Goal: Information Seeking & Learning: Learn about a topic

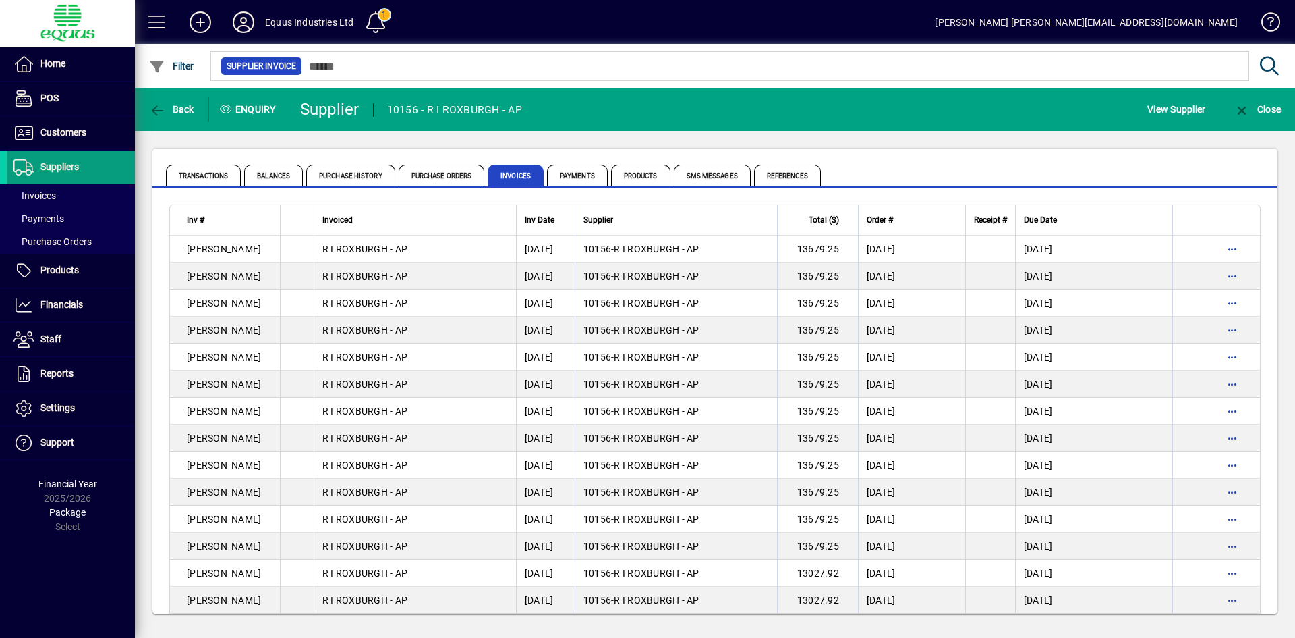
scroll to position [148, 0]
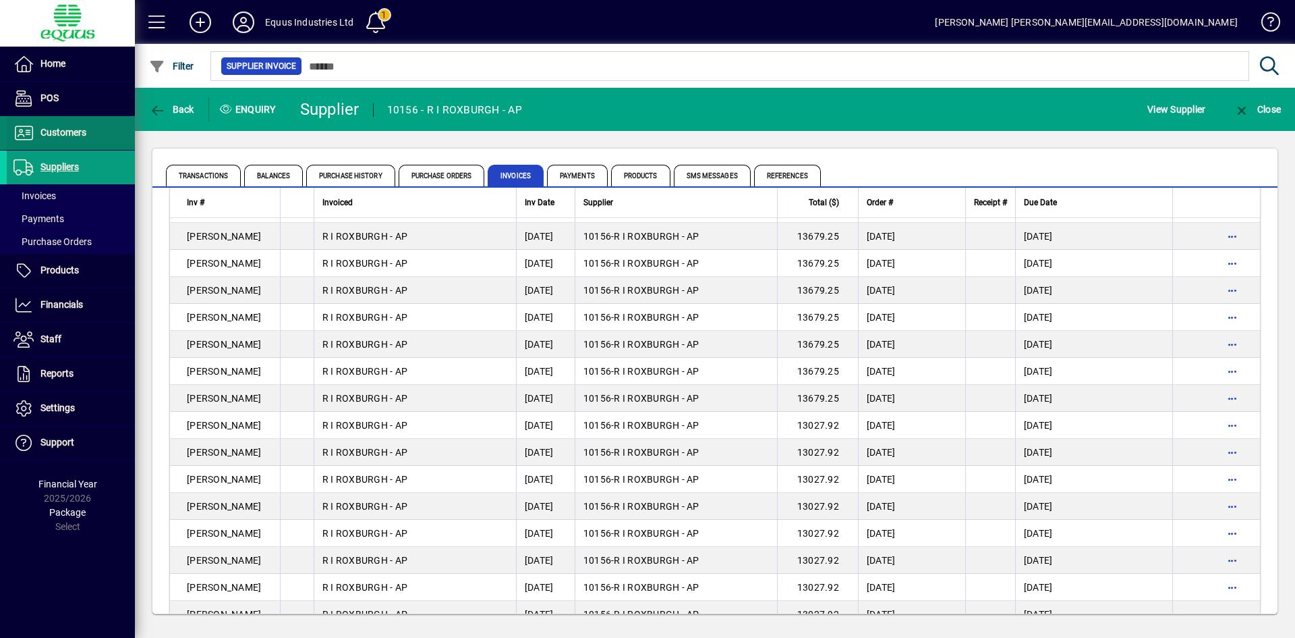
click at [78, 133] on span "Customers" at bounding box center [63, 132] width 46 height 11
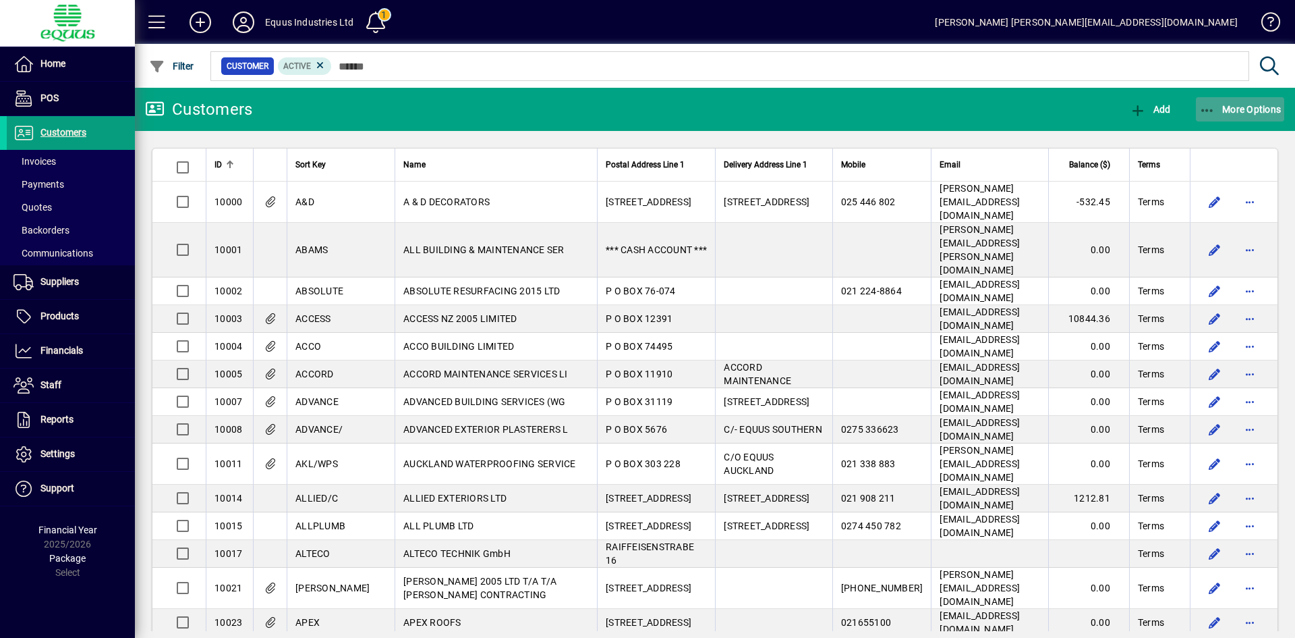
click at [1227, 106] on span "More Options" at bounding box center [1241, 109] width 82 height 11
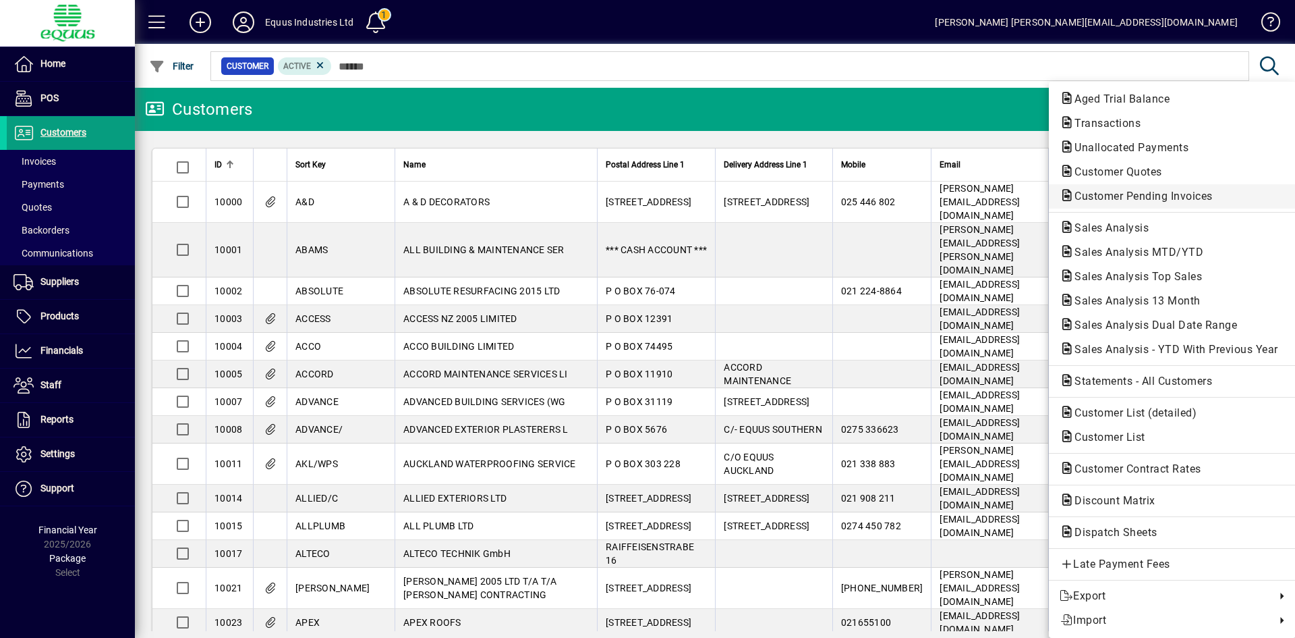
click at [1163, 197] on span "Customer Pending Invoices" at bounding box center [1140, 196] width 160 height 13
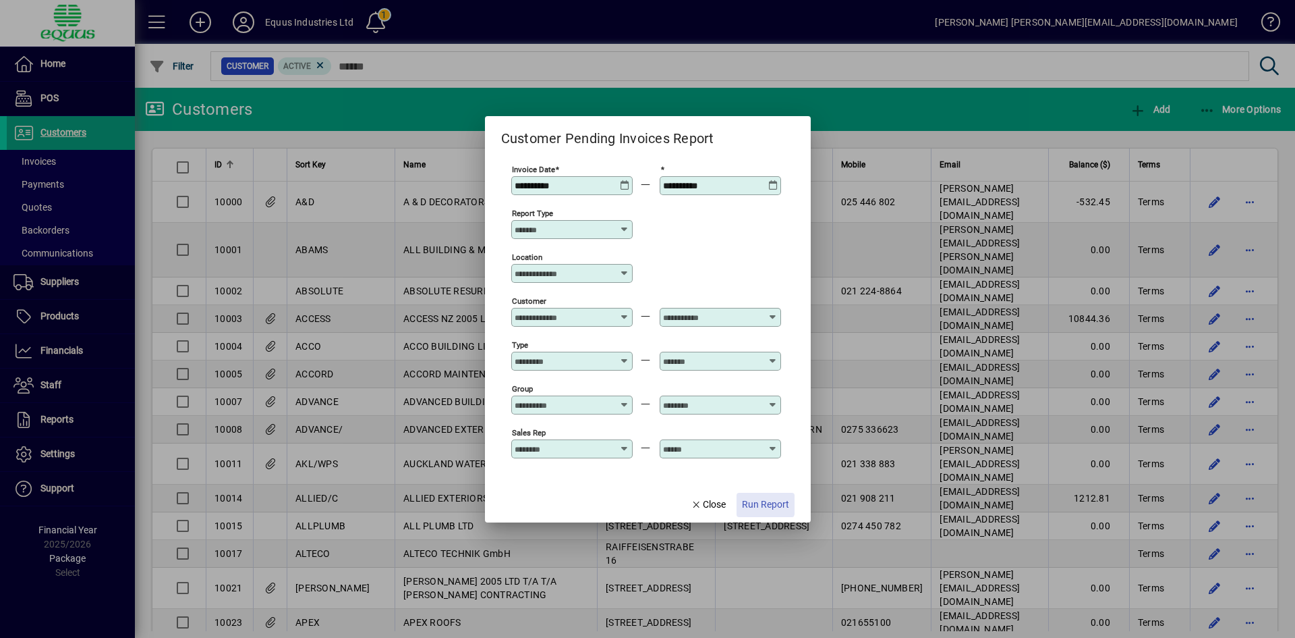
click at [761, 502] on span "Run Report" at bounding box center [765, 504] width 47 height 14
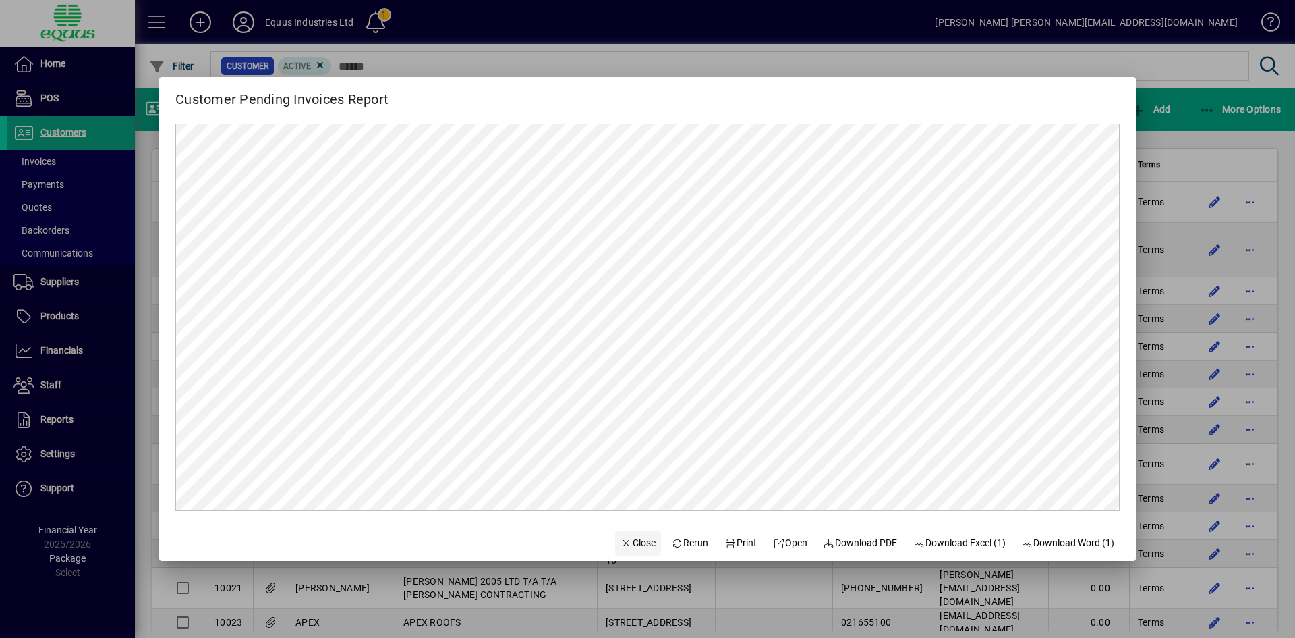
click at [629, 542] on span "Close" at bounding box center [638, 543] width 35 height 14
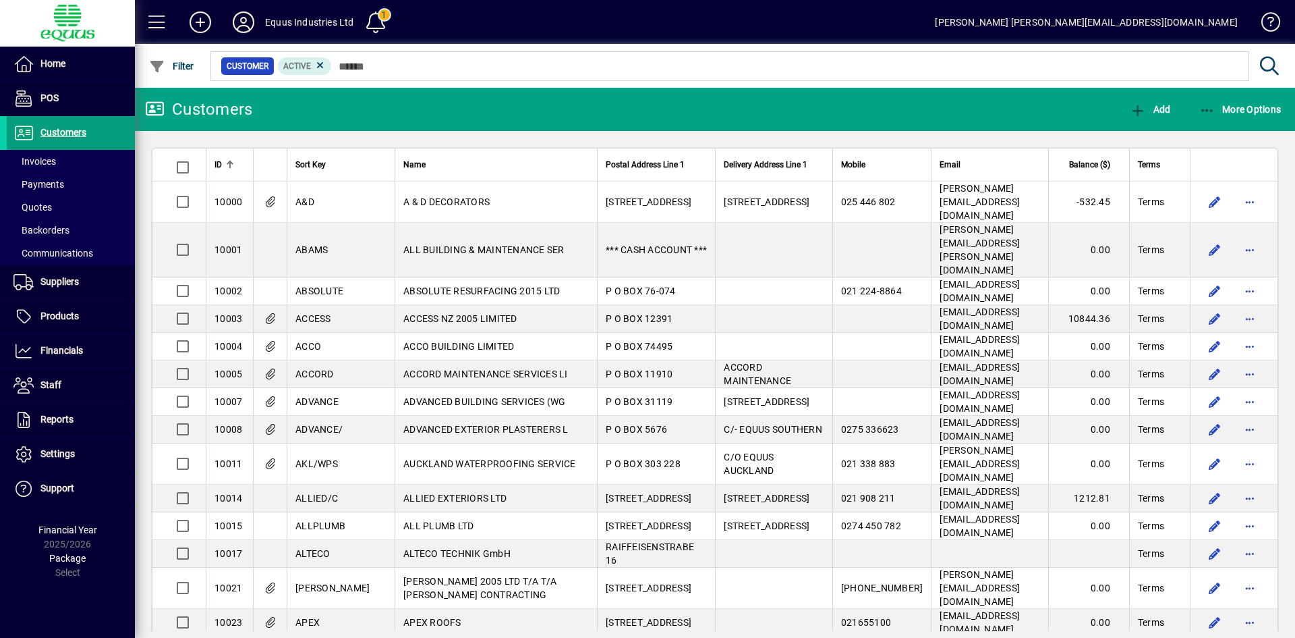
click at [258, 25] on span at bounding box center [243, 22] width 43 height 32
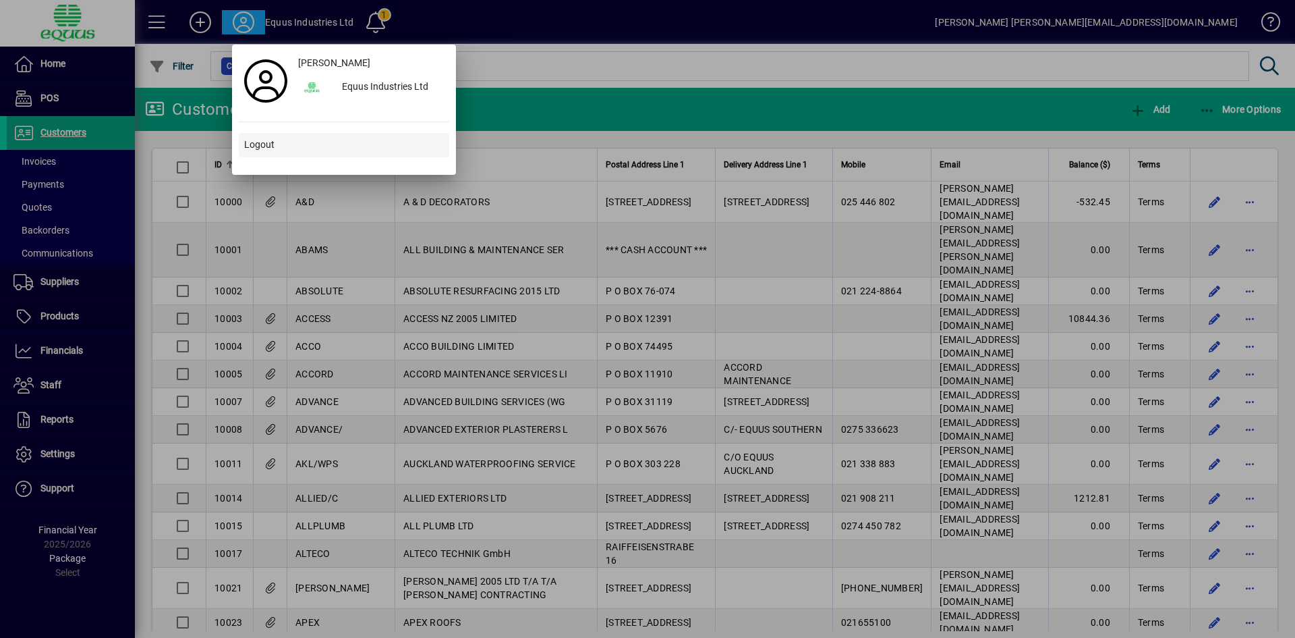
click at [267, 145] on span "Logout" at bounding box center [259, 145] width 30 height 14
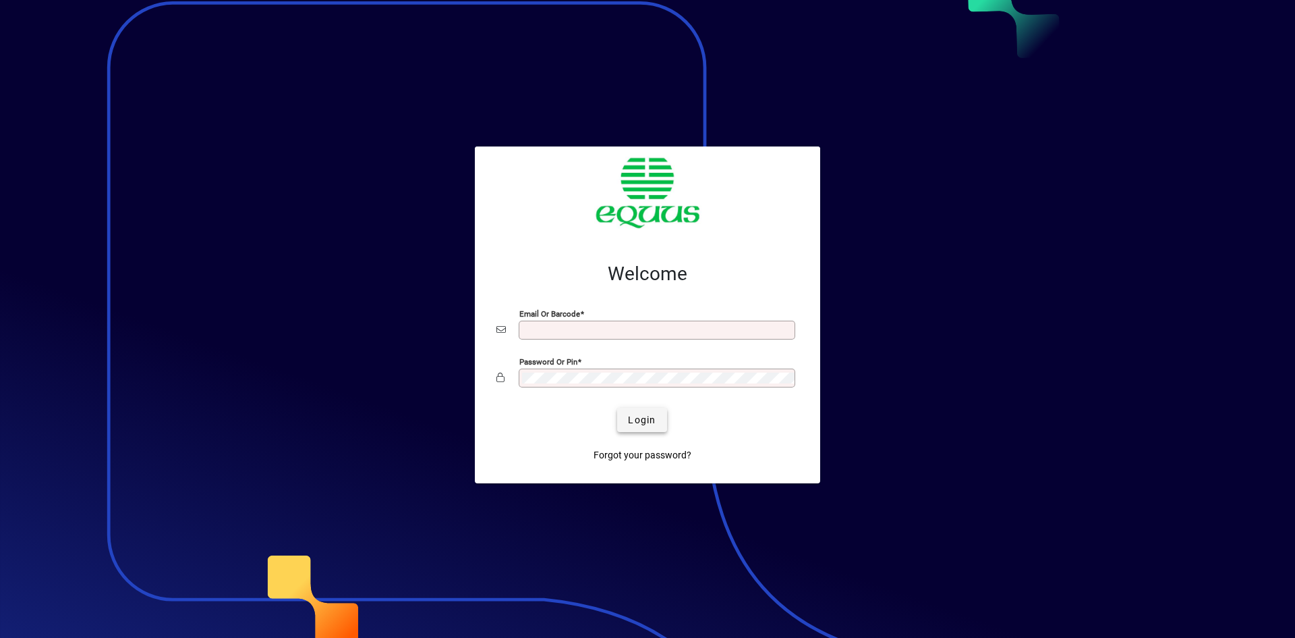
type input "**********"
click at [638, 426] on span "Login" at bounding box center [642, 420] width 28 height 14
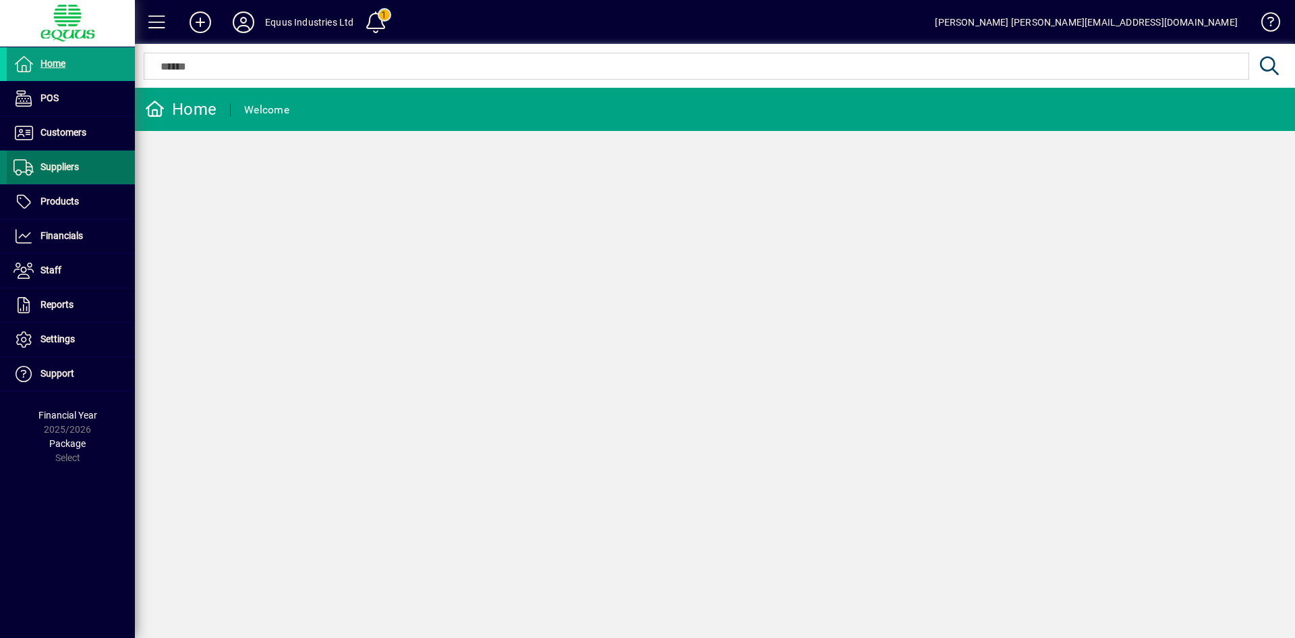
click at [43, 165] on span "Suppliers" at bounding box center [59, 166] width 38 height 11
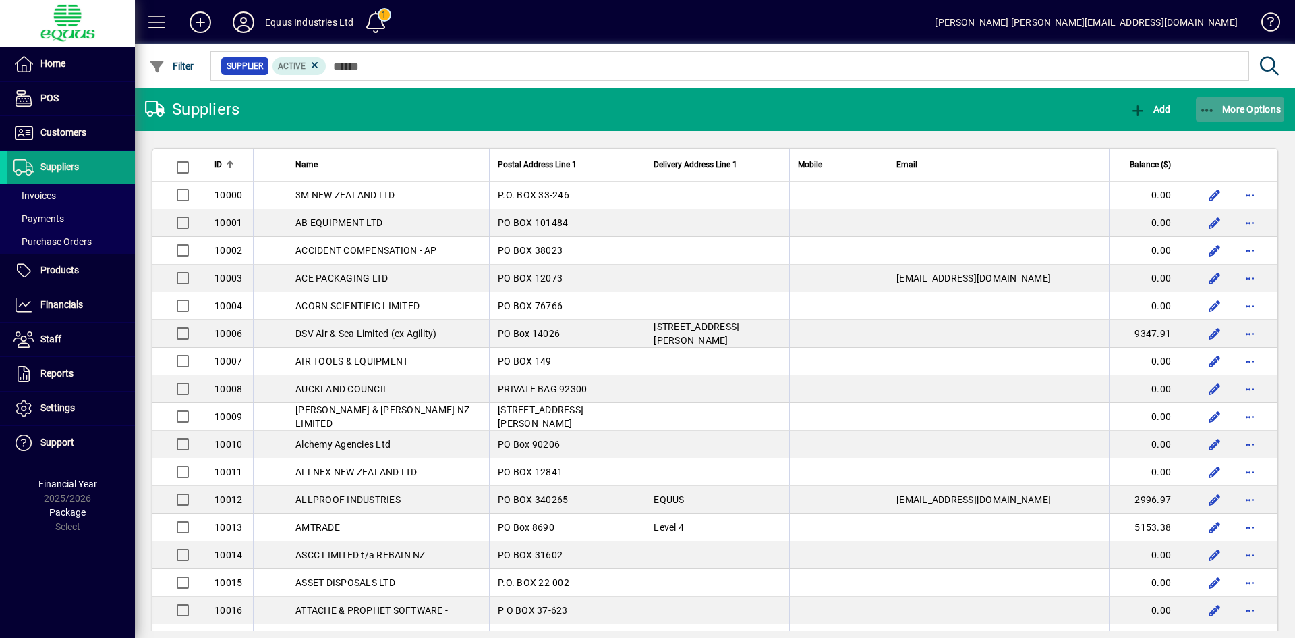
click at [1263, 110] on span "More Options" at bounding box center [1241, 109] width 82 height 11
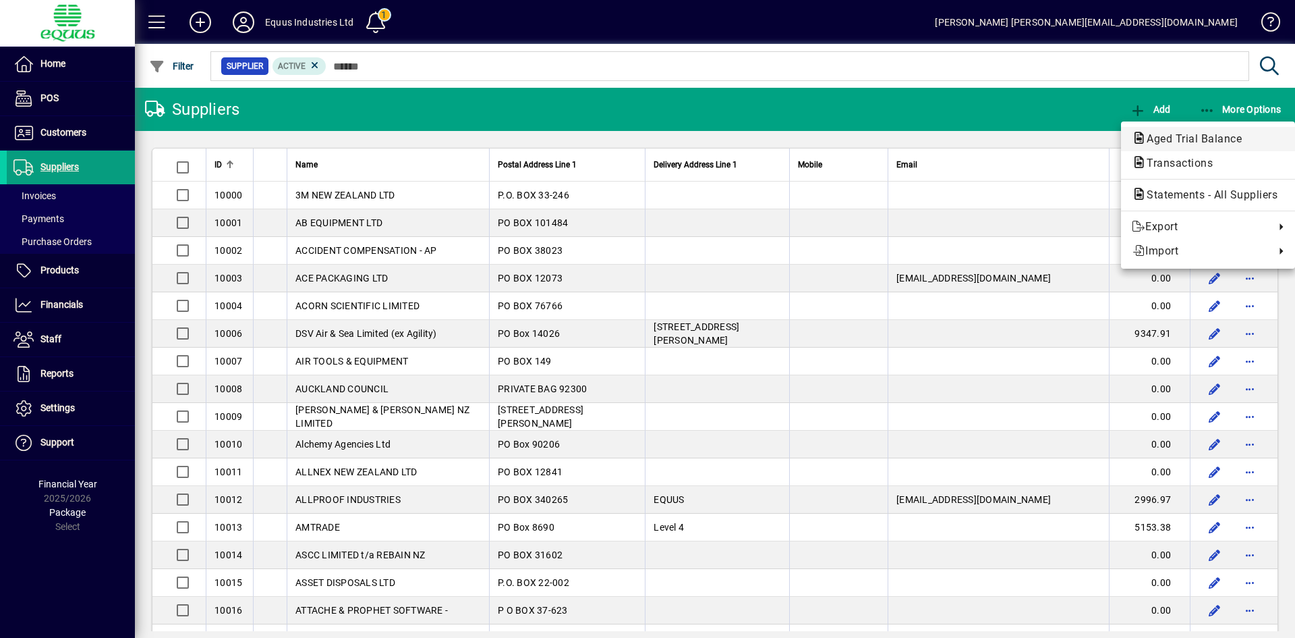
click at [1203, 137] on span "Aged Trial Balance" at bounding box center [1190, 138] width 117 height 13
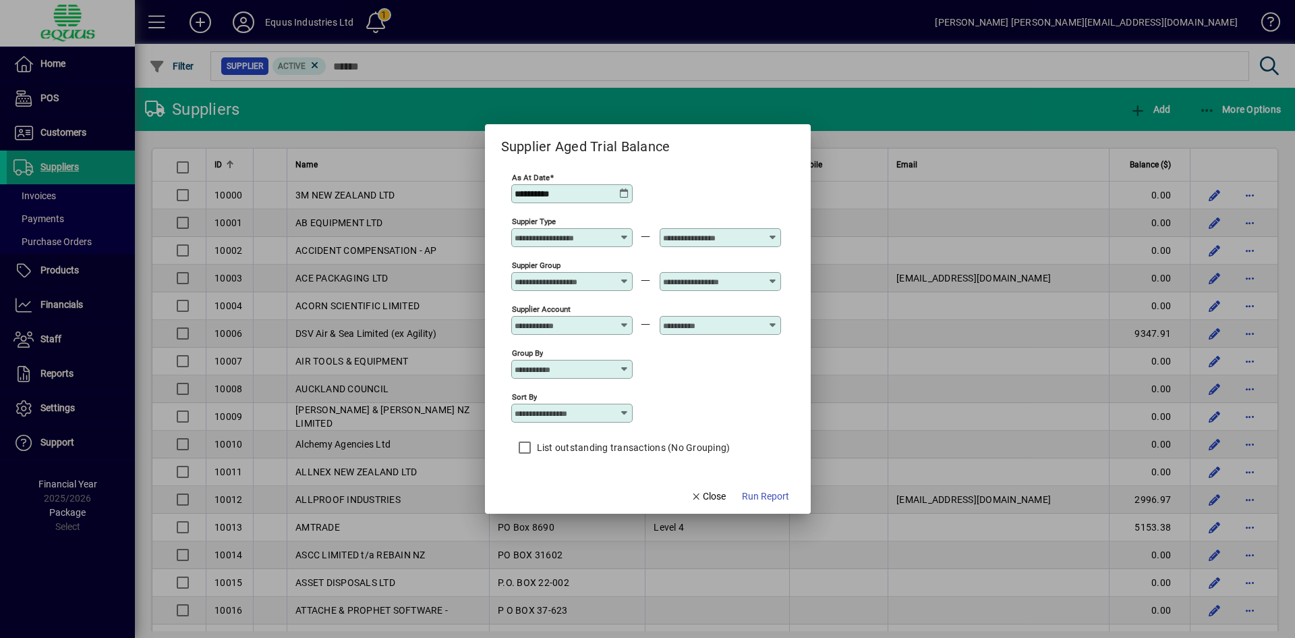
click at [623, 192] on icon at bounding box center [624, 193] width 11 height 11
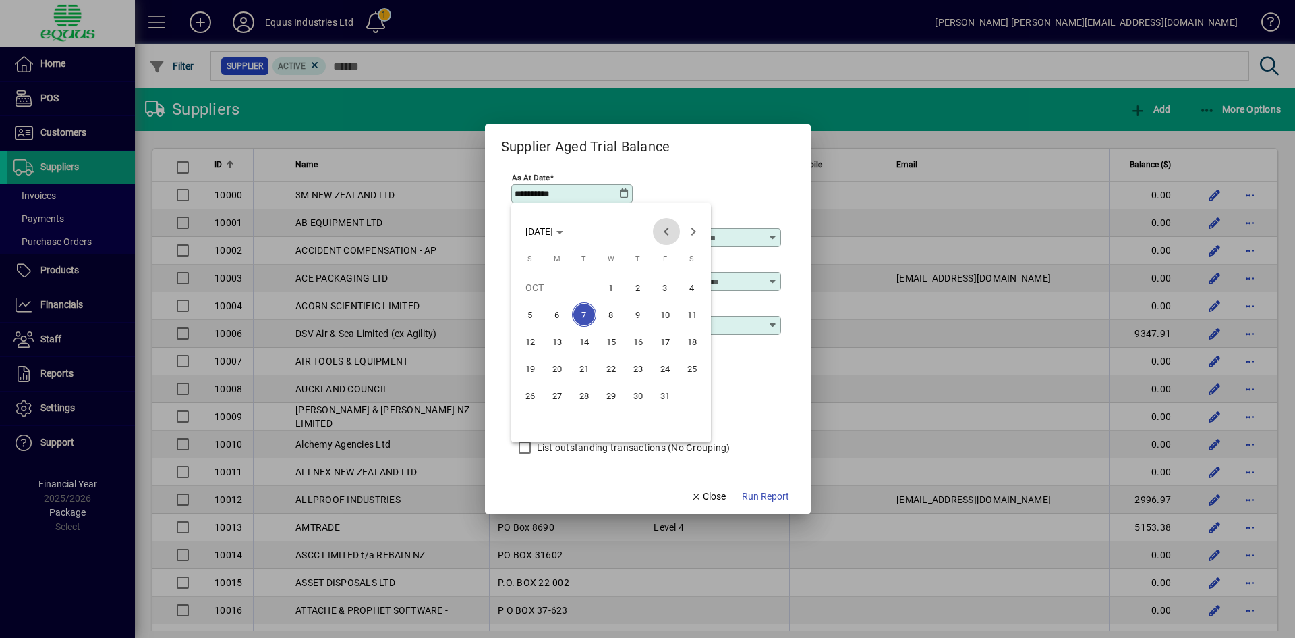
click at [667, 232] on span "Previous month" at bounding box center [666, 231] width 27 height 27
click at [584, 426] on span "30" at bounding box center [584, 422] width 24 height 24
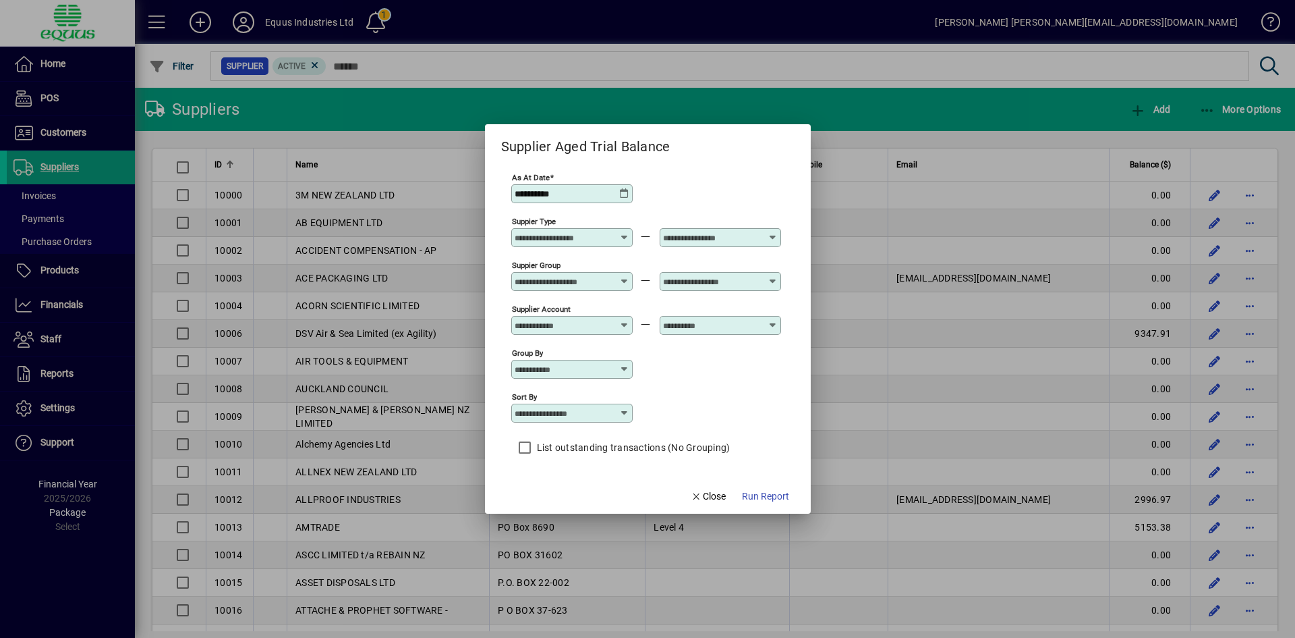
type input "**********"
click at [764, 496] on span "Run Report" at bounding box center [765, 496] width 47 height 14
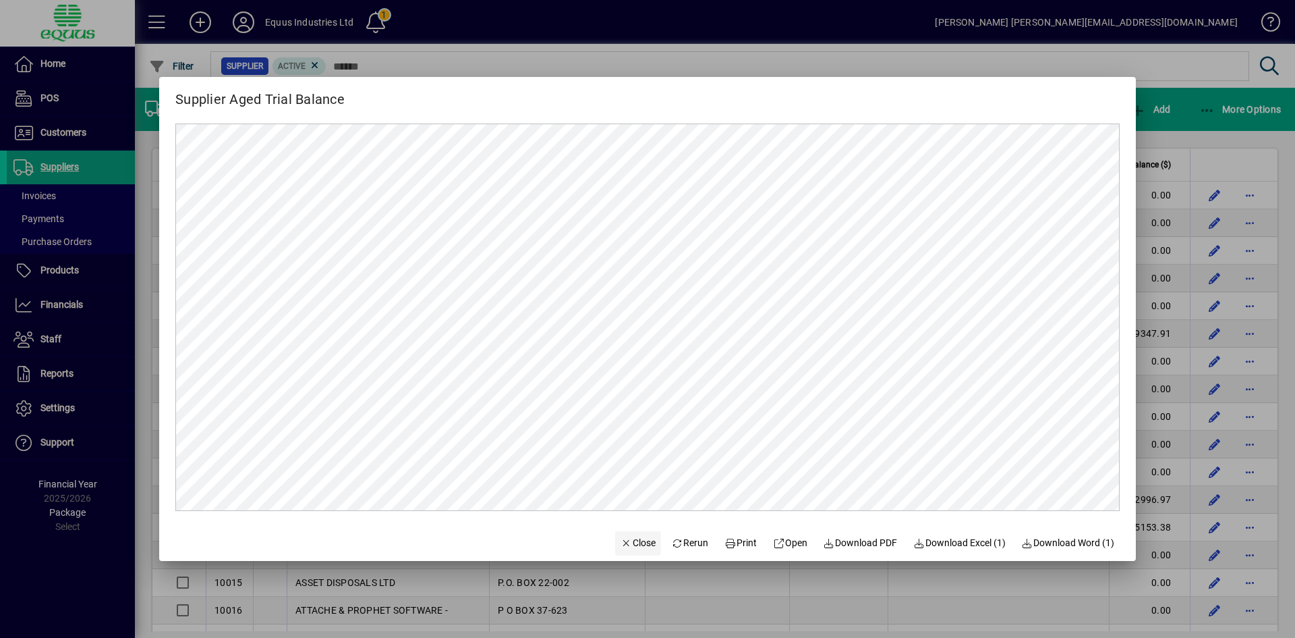
click at [623, 540] on span "Close" at bounding box center [638, 543] width 35 height 14
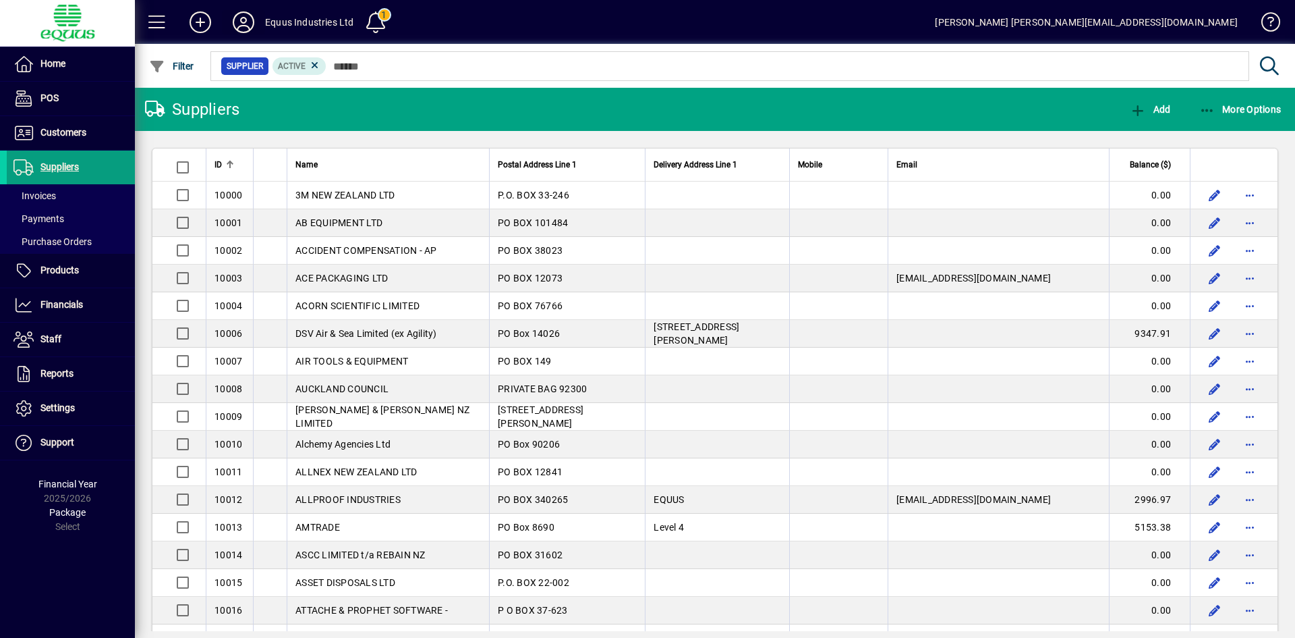
click at [244, 18] on icon at bounding box center [243, 22] width 27 height 22
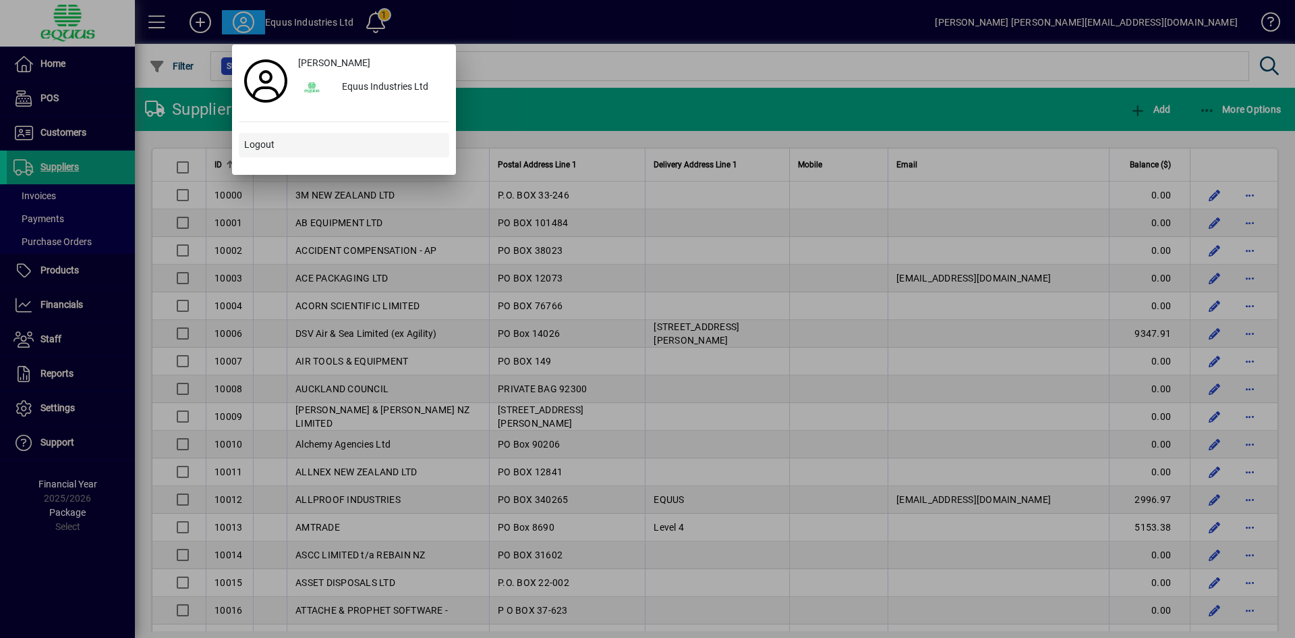
click at [262, 147] on span "Logout" at bounding box center [259, 145] width 30 height 14
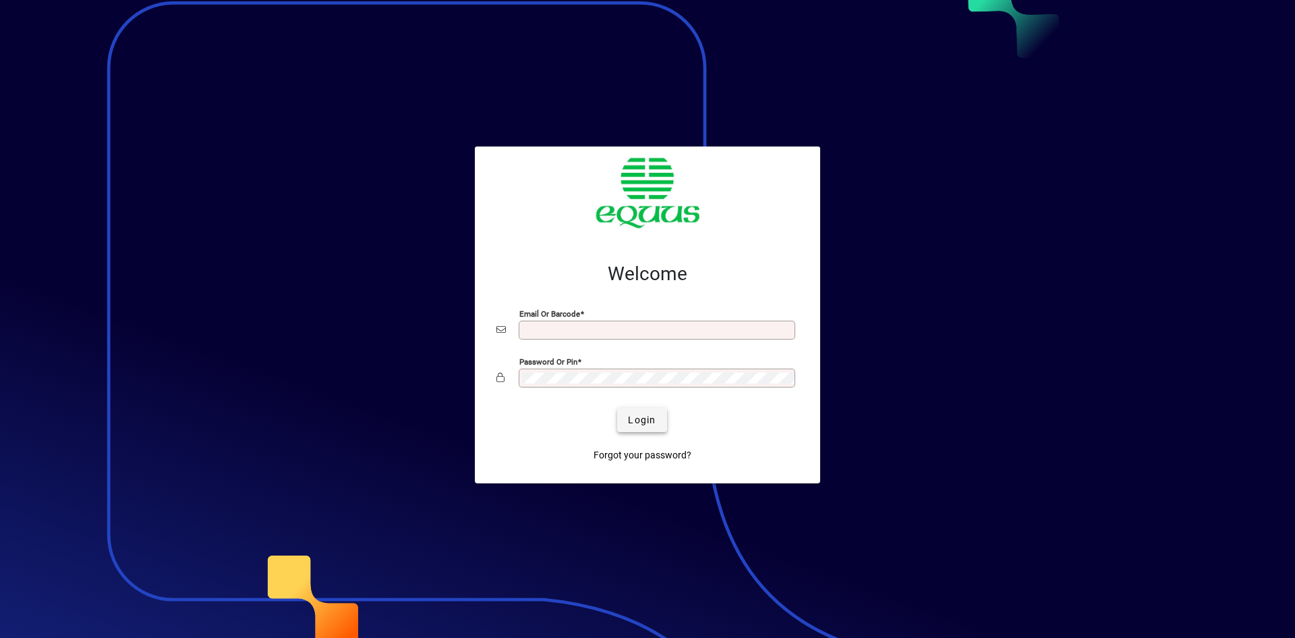
type input "**********"
click at [640, 424] on span "Login" at bounding box center [642, 420] width 28 height 14
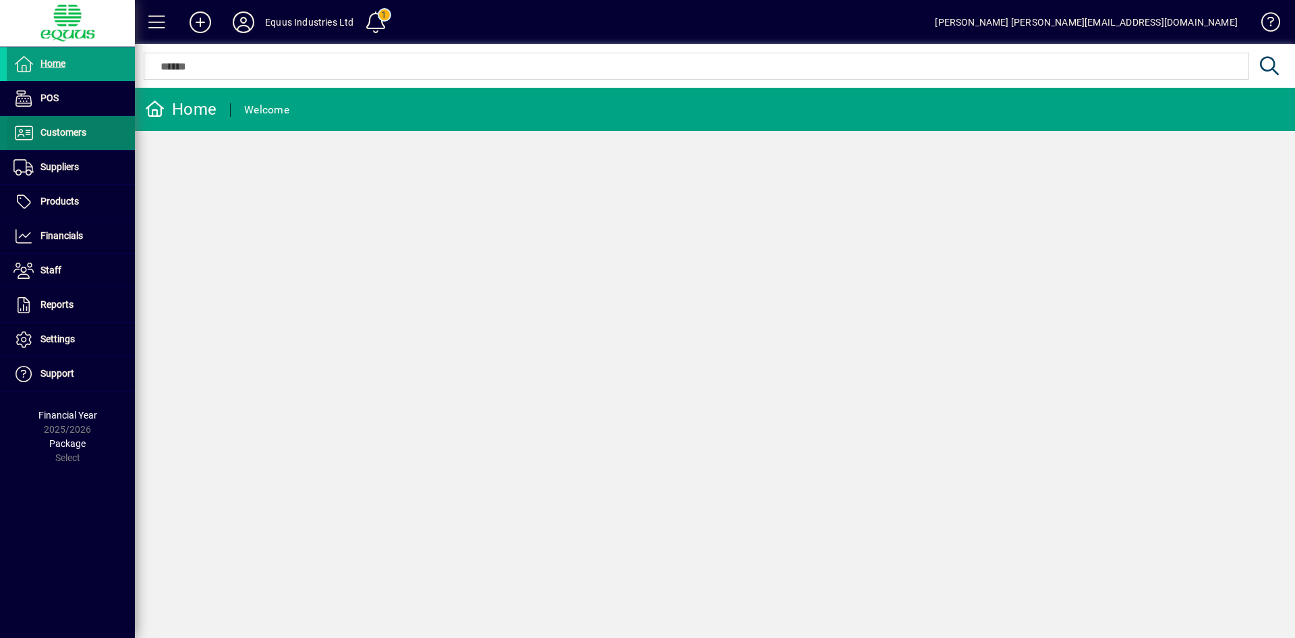
click at [78, 136] on span "Customers" at bounding box center [63, 132] width 46 height 11
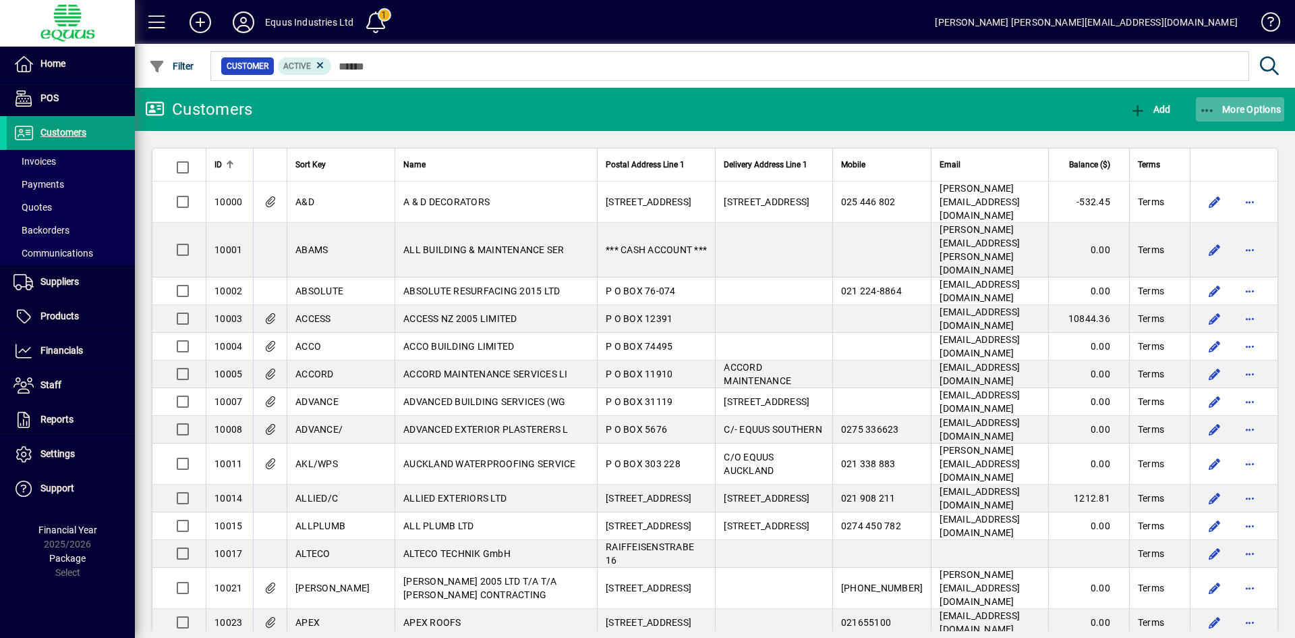
click at [1235, 106] on span "More Options" at bounding box center [1241, 109] width 82 height 11
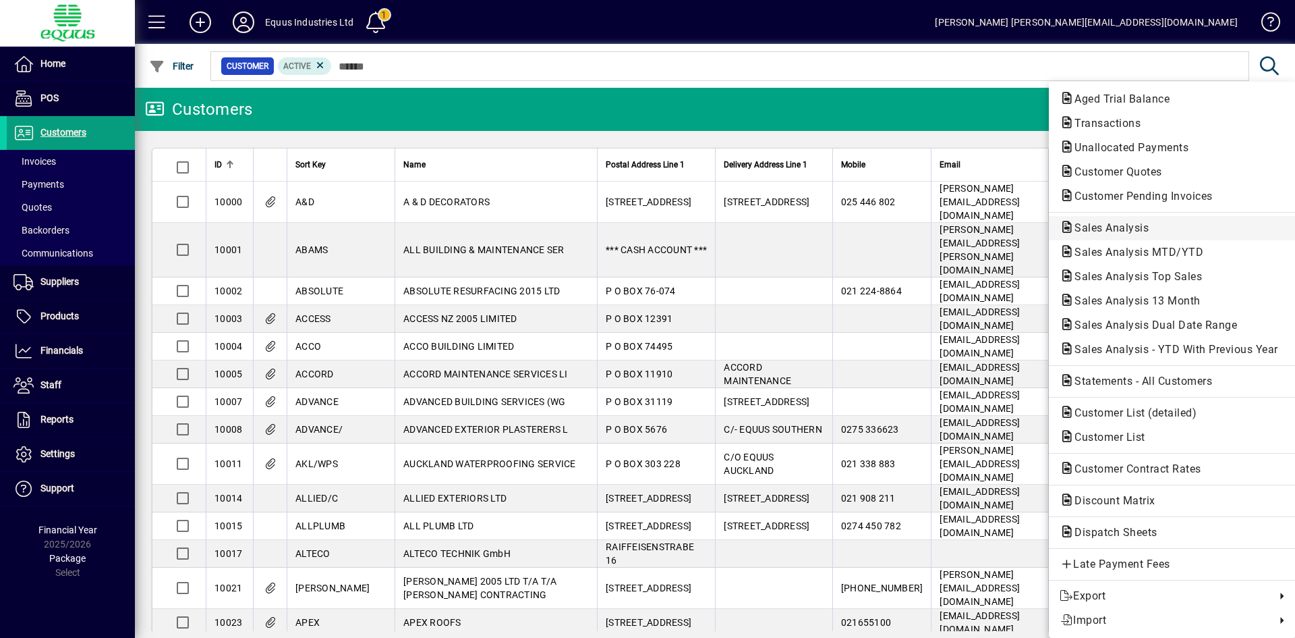
click at [1138, 231] on span "Sales Analysis" at bounding box center [1108, 227] width 96 height 13
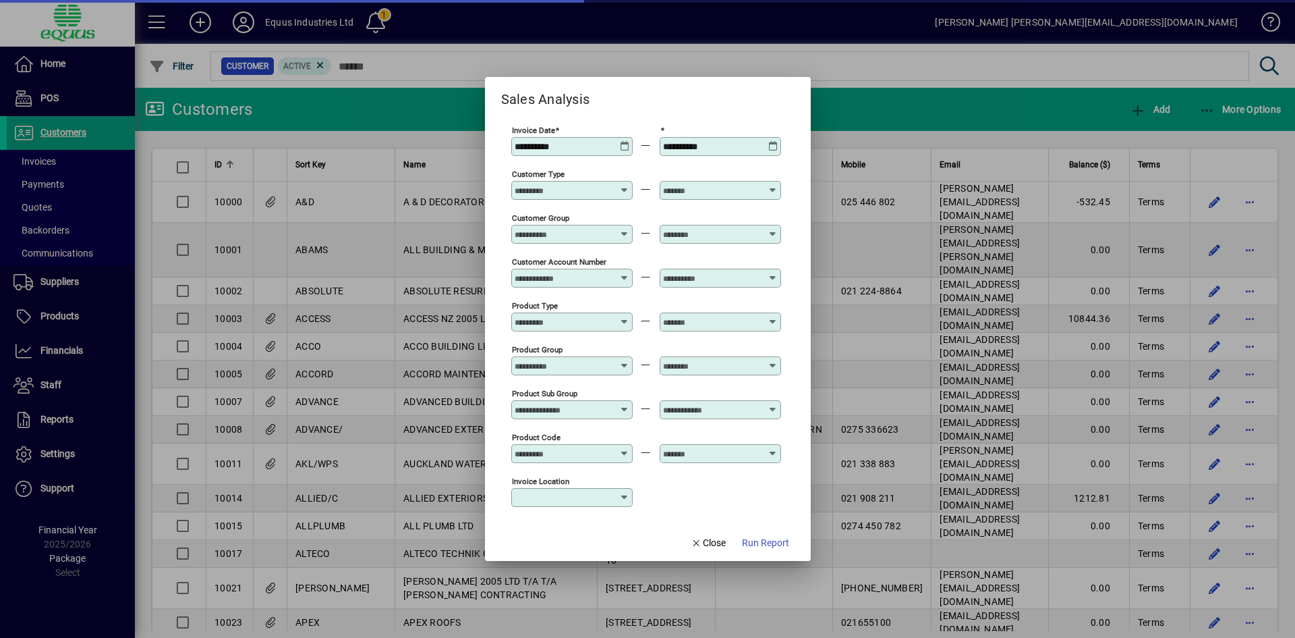
type input "**********"
click at [625, 141] on icon at bounding box center [625, 141] width 10 height 0
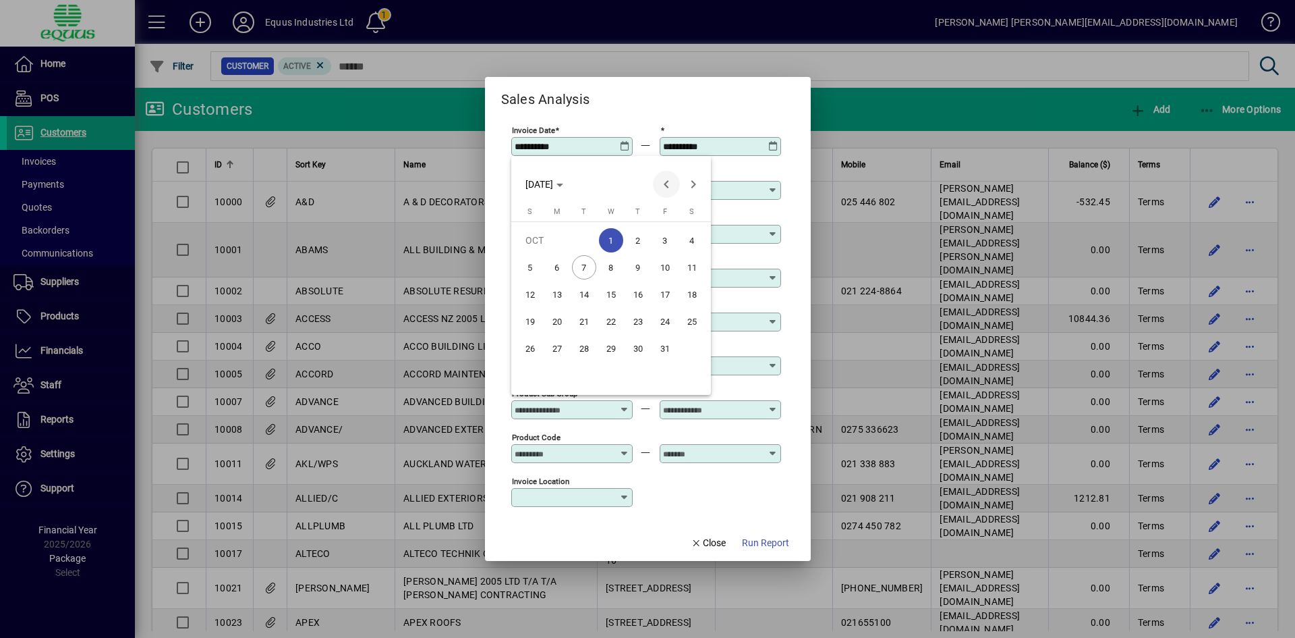
click at [668, 184] on span "Previous month" at bounding box center [666, 184] width 27 height 27
click at [584, 269] on span "1" at bounding box center [584, 267] width 24 height 24
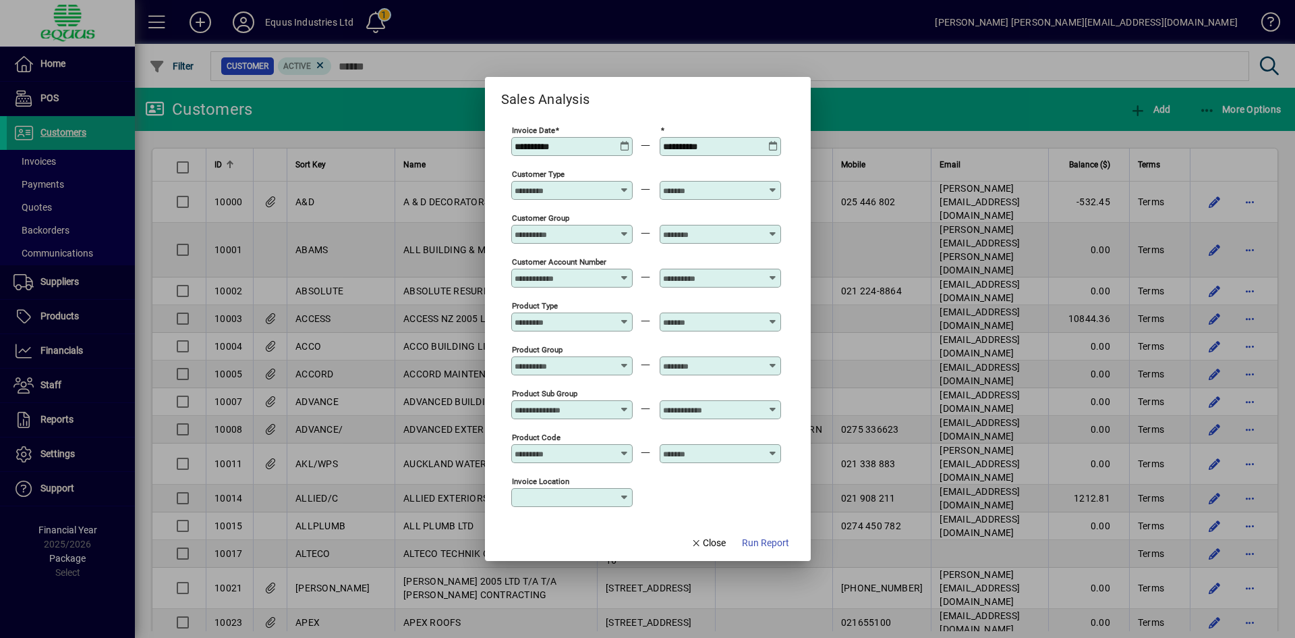
type input "**********"
click at [771, 141] on icon at bounding box center [773, 141] width 10 height 0
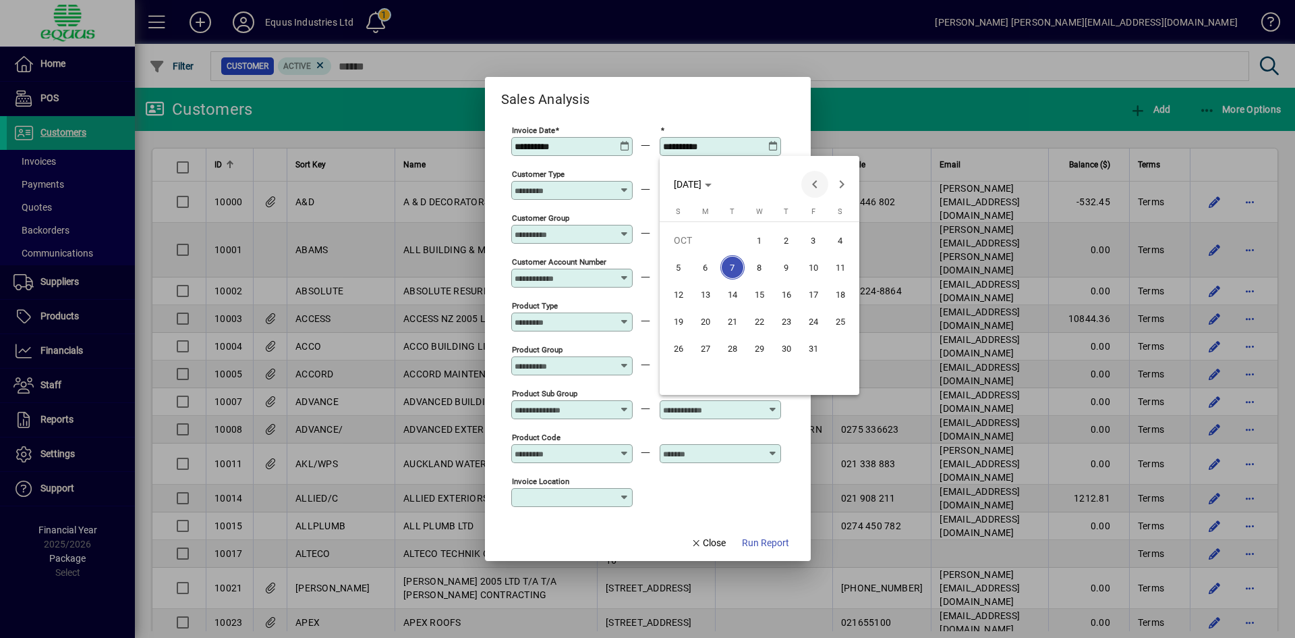
click at [814, 184] on span "Previous month" at bounding box center [815, 184] width 27 height 27
click at [728, 377] on span "30" at bounding box center [733, 375] width 24 height 24
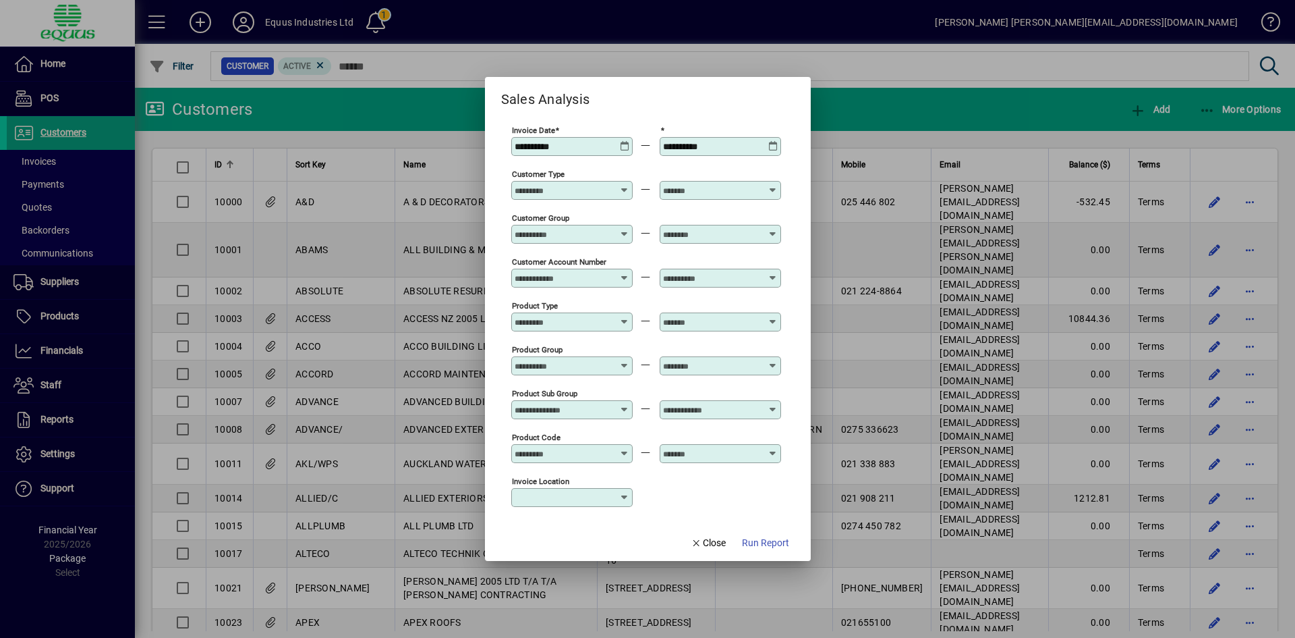
type input "**********"
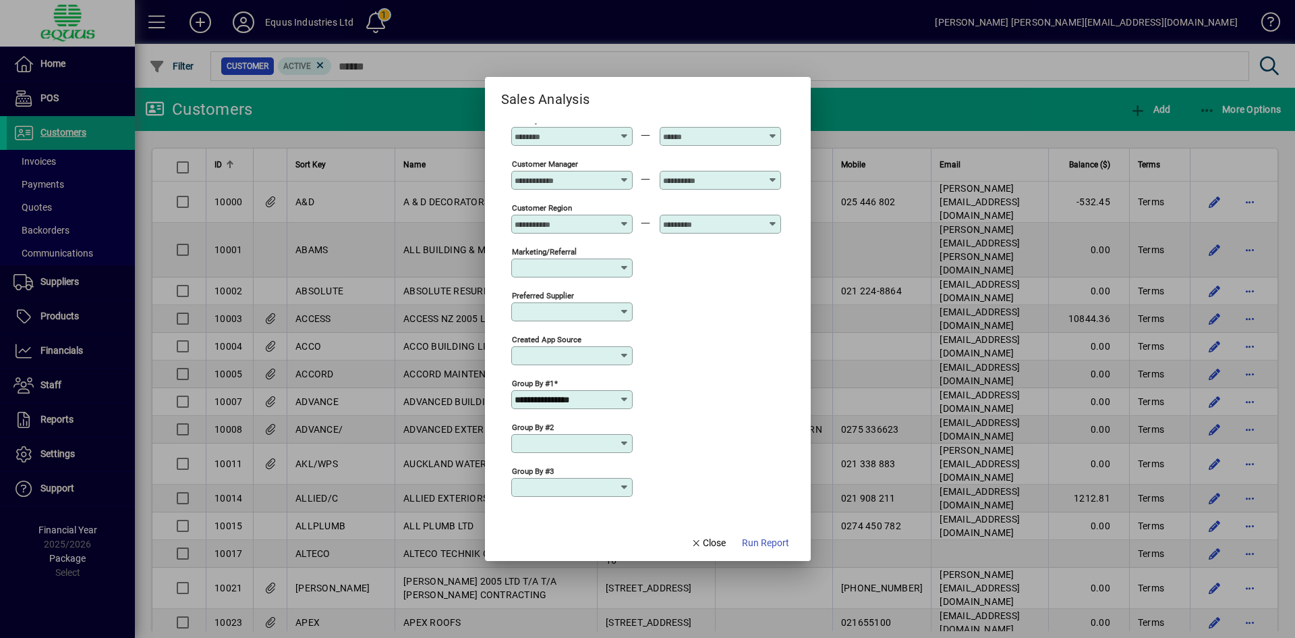
scroll to position [399, 0]
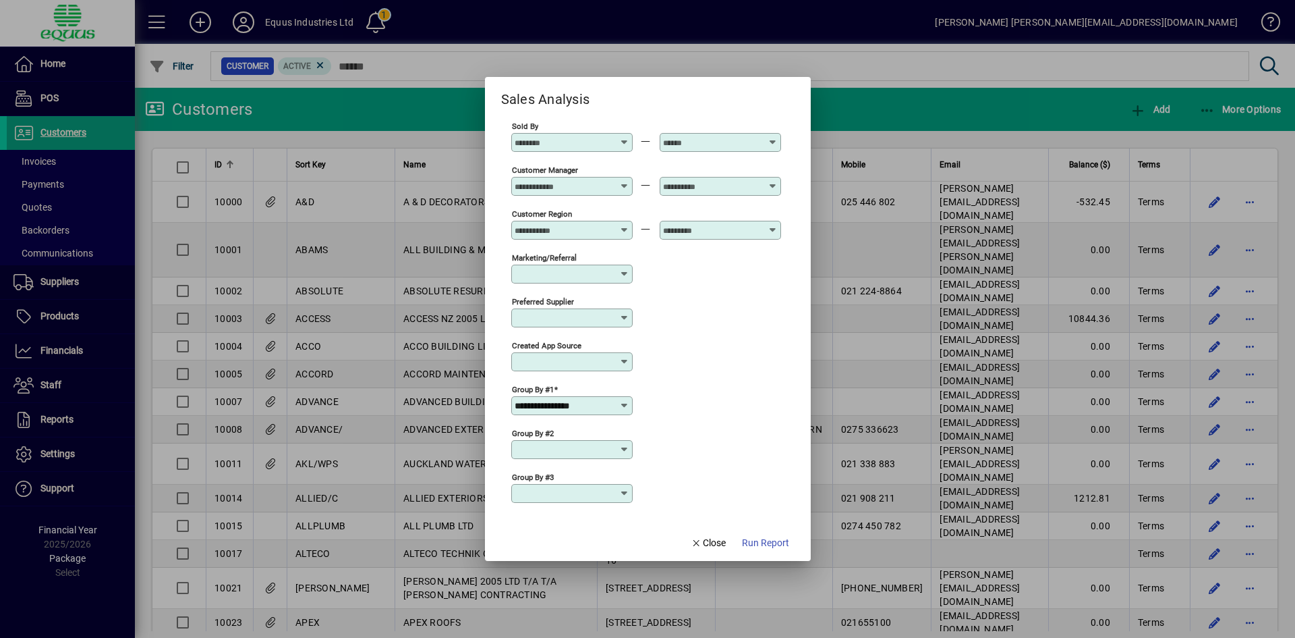
click at [624, 405] on icon at bounding box center [624, 405] width 11 height 11
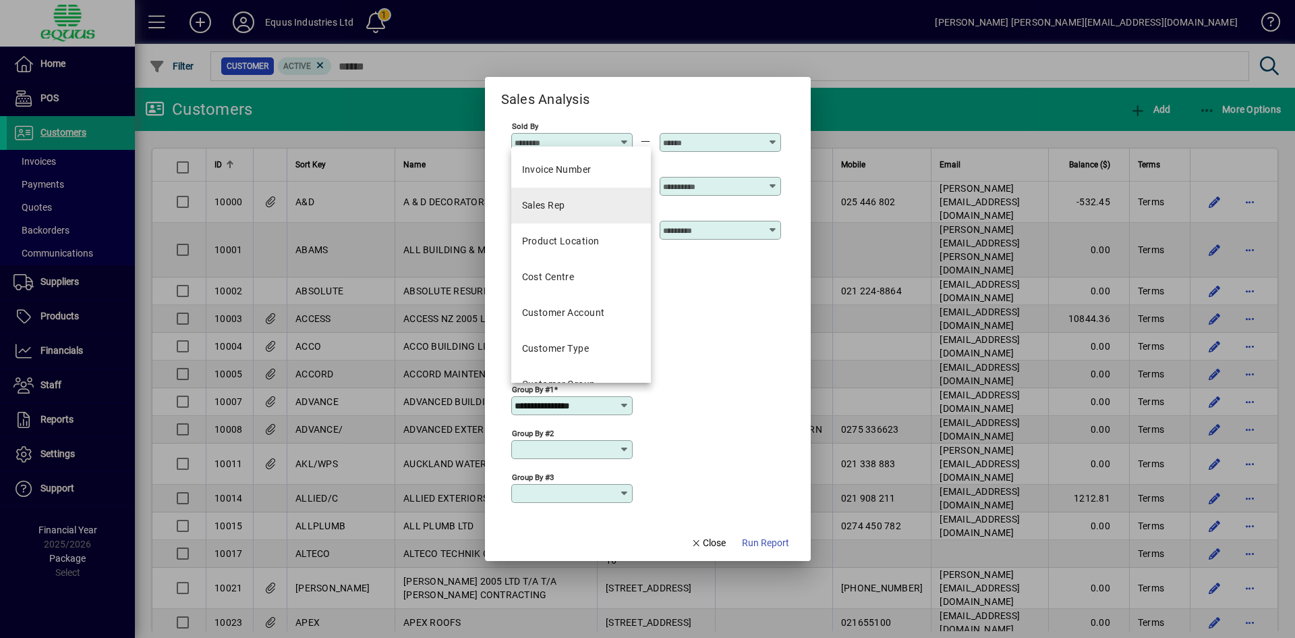
click at [567, 202] on mat-option "Sales Rep" at bounding box center [581, 206] width 140 height 36
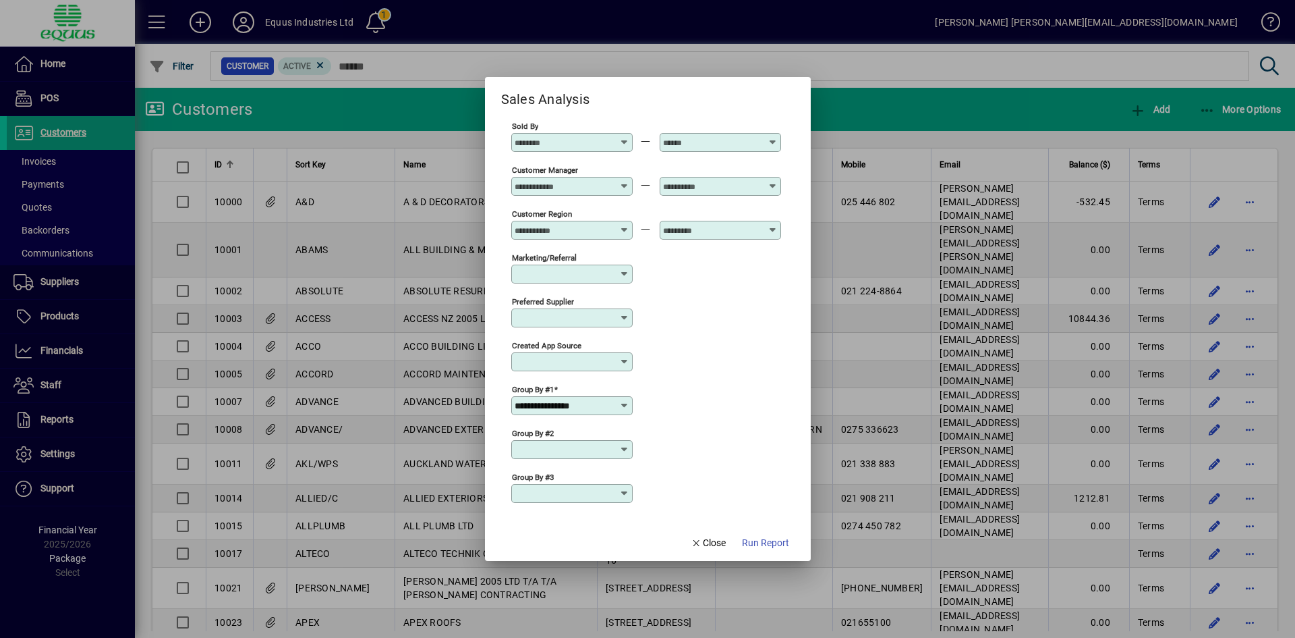
type input "*********"
click at [763, 544] on span "Run Report" at bounding box center [765, 543] width 47 height 14
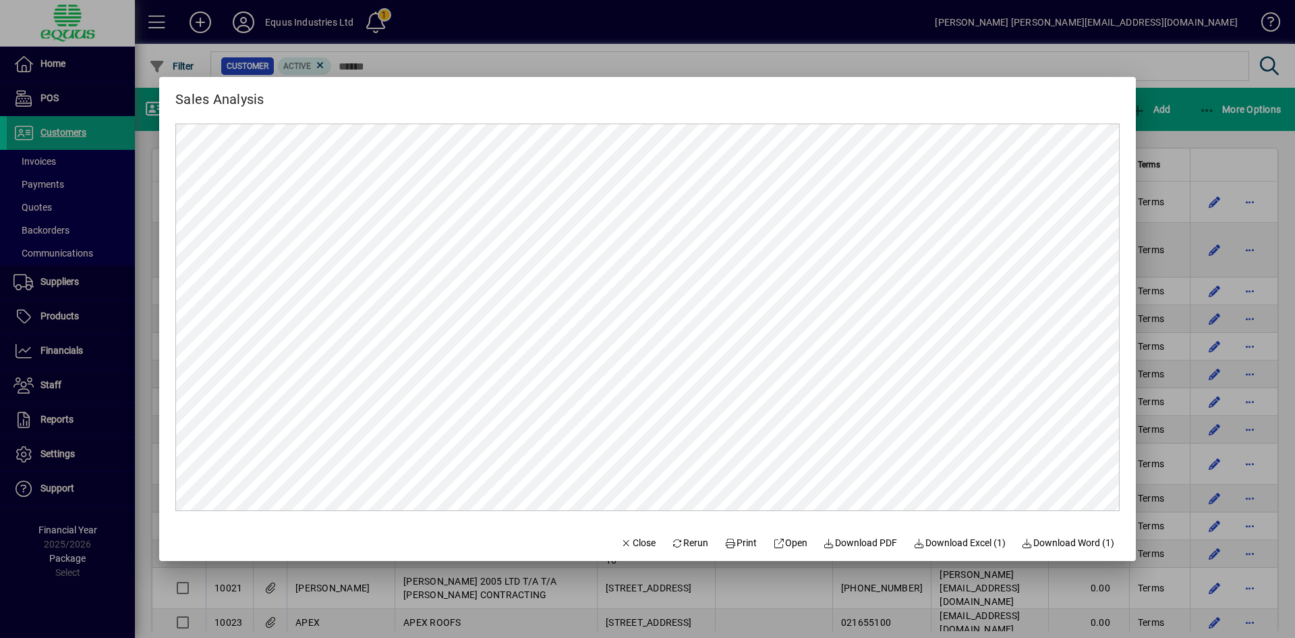
scroll to position [0, 0]
click at [622, 538] on span "Close" at bounding box center [638, 543] width 35 height 14
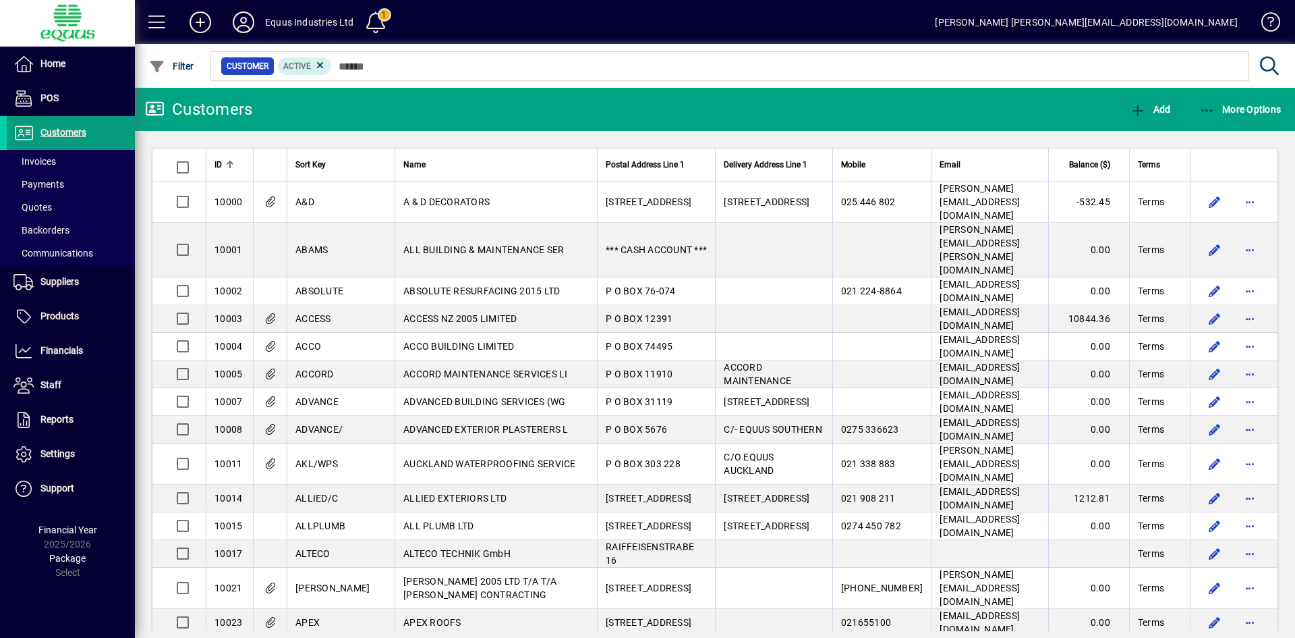
click at [244, 24] on icon at bounding box center [243, 22] width 27 height 22
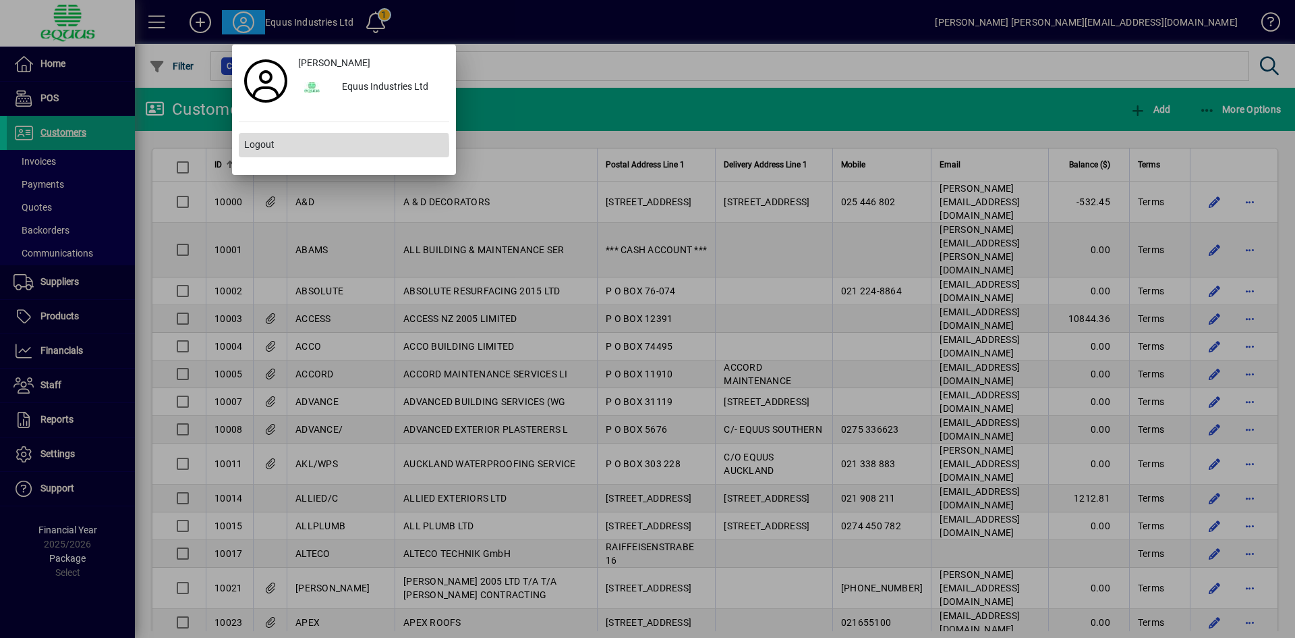
click at [267, 149] on span "Logout" at bounding box center [259, 145] width 30 height 14
